Goal: Task Accomplishment & Management: Manage account settings

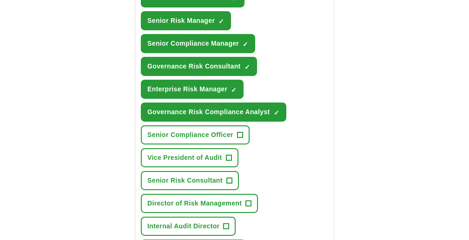
scroll to position [419, 0]
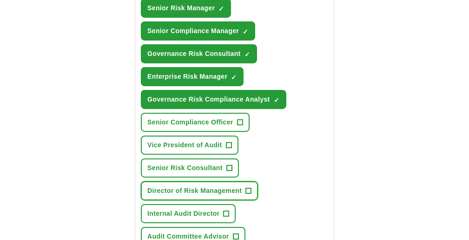
click at [252, 187] on span "+" at bounding box center [249, 190] width 6 height 7
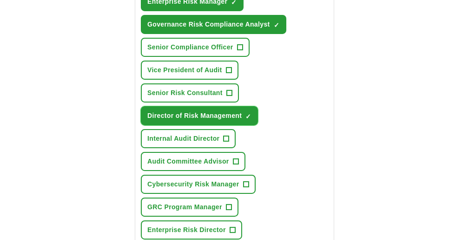
scroll to position [512, 0]
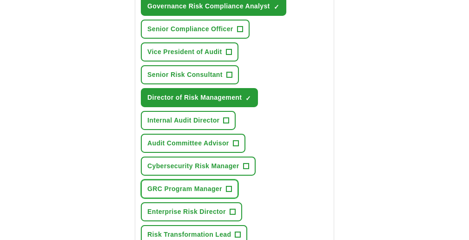
click at [232, 185] on span "+" at bounding box center [229, 188] width 6 height 7
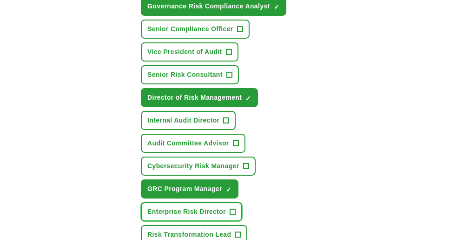
click at [235, 208] on span "+" at bounding box center [233, 211] width 6 height 7
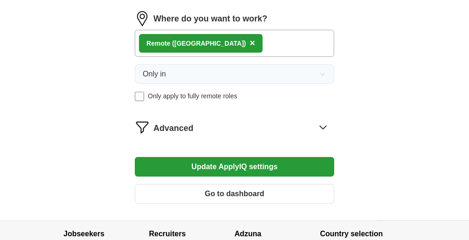
scroll to position [791, 0]
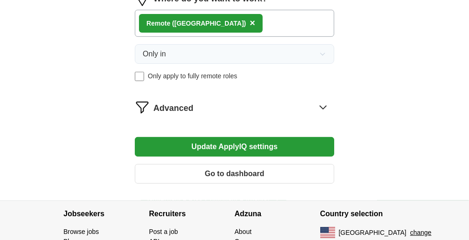
click at [249, 138] on button "Update ApplyIQ settings" at bounding box center [235, 147] width 200 height 20
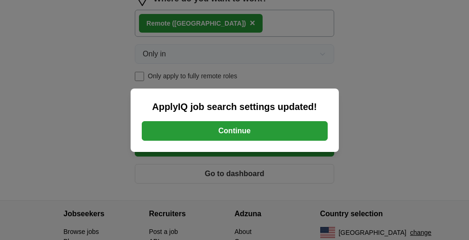
click at [235, 130] on button "Continue" at bounding box center [235, 131] width 186 height 20
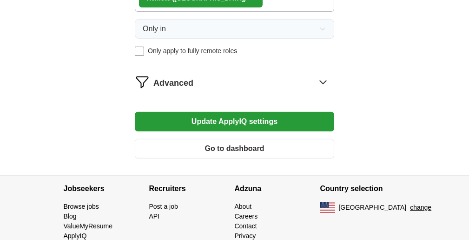
scroll to position [835, 0]
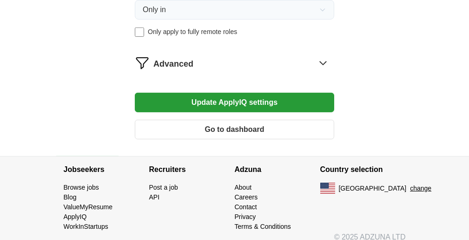
click at [207, 125] on button "Go to dashboard" at bounding box center [235, 130] width 200 height 20
